Goal: Task Accomplishment & Management: Use online tool/utility

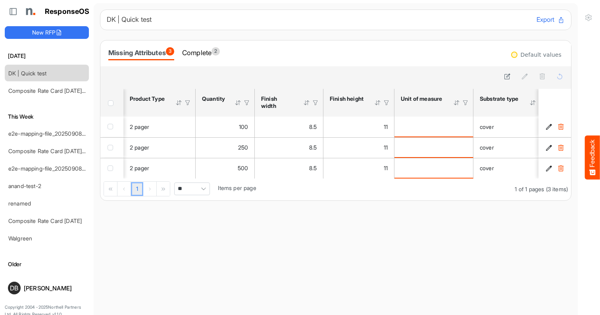
scroll to position [0, 413]
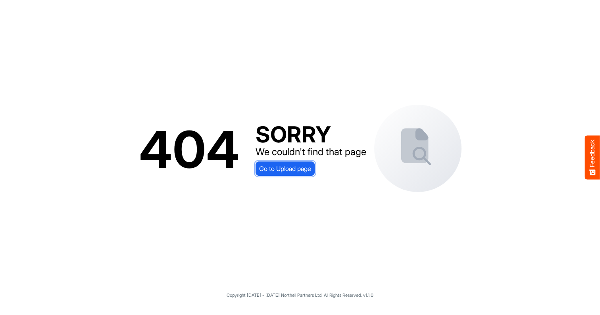
click at [296, 171] on span "Go to Upload page" at bounding box center [285, 169] width 52 height 10
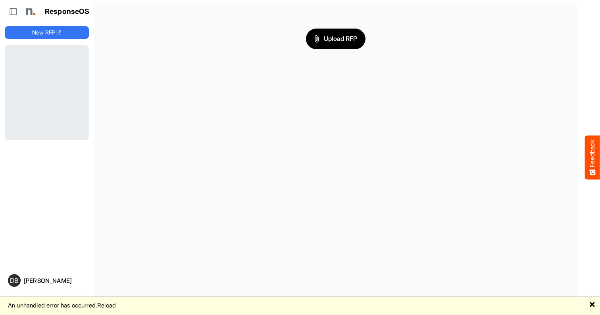
click at [116, 307] on link "Reload" at bounding box center [106, 306] width 19 height 8
click at [116, 306] on link "Reload" at bounding box center [106, 306] width 19 height 8
